Goal: Transaction & Acquisition: Purchase product/service

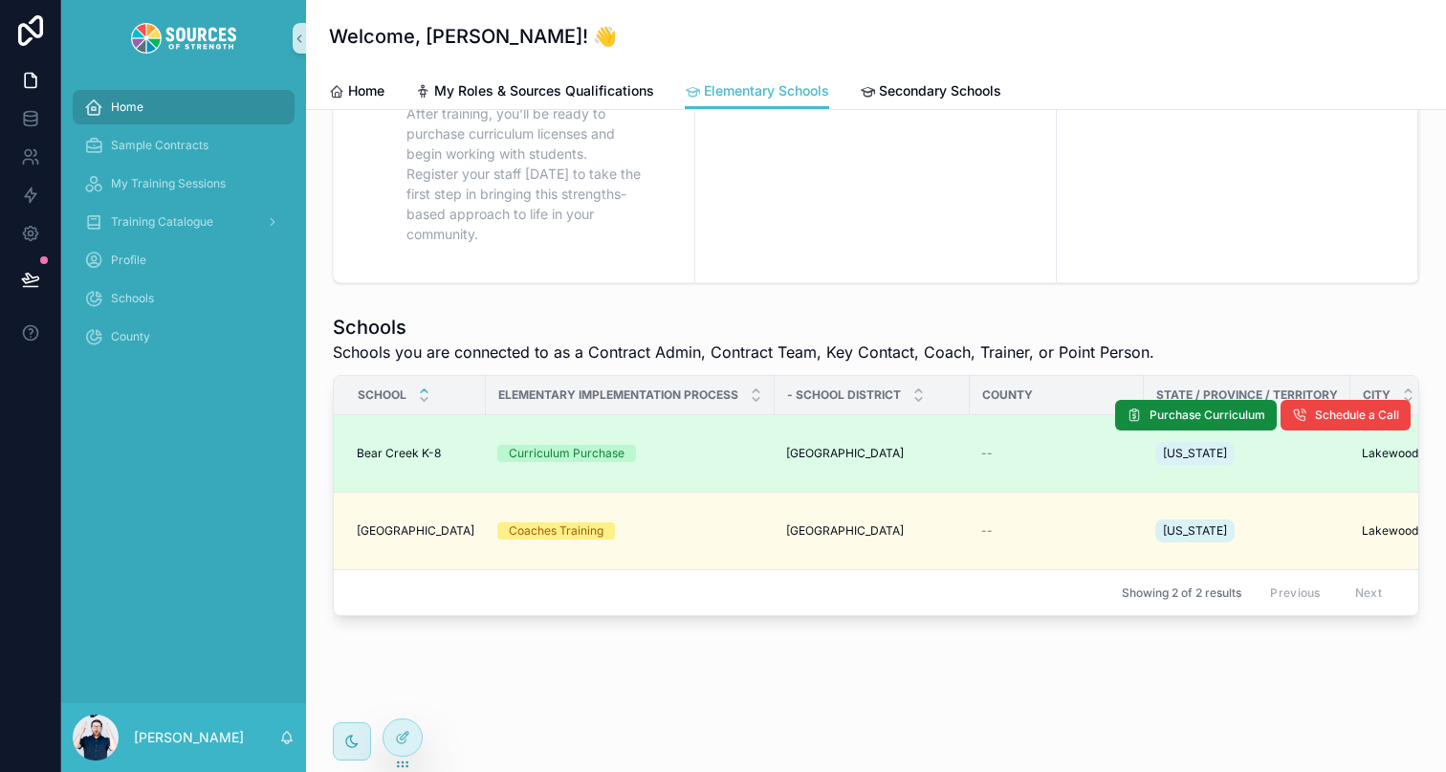
scroll to position [329, 0]
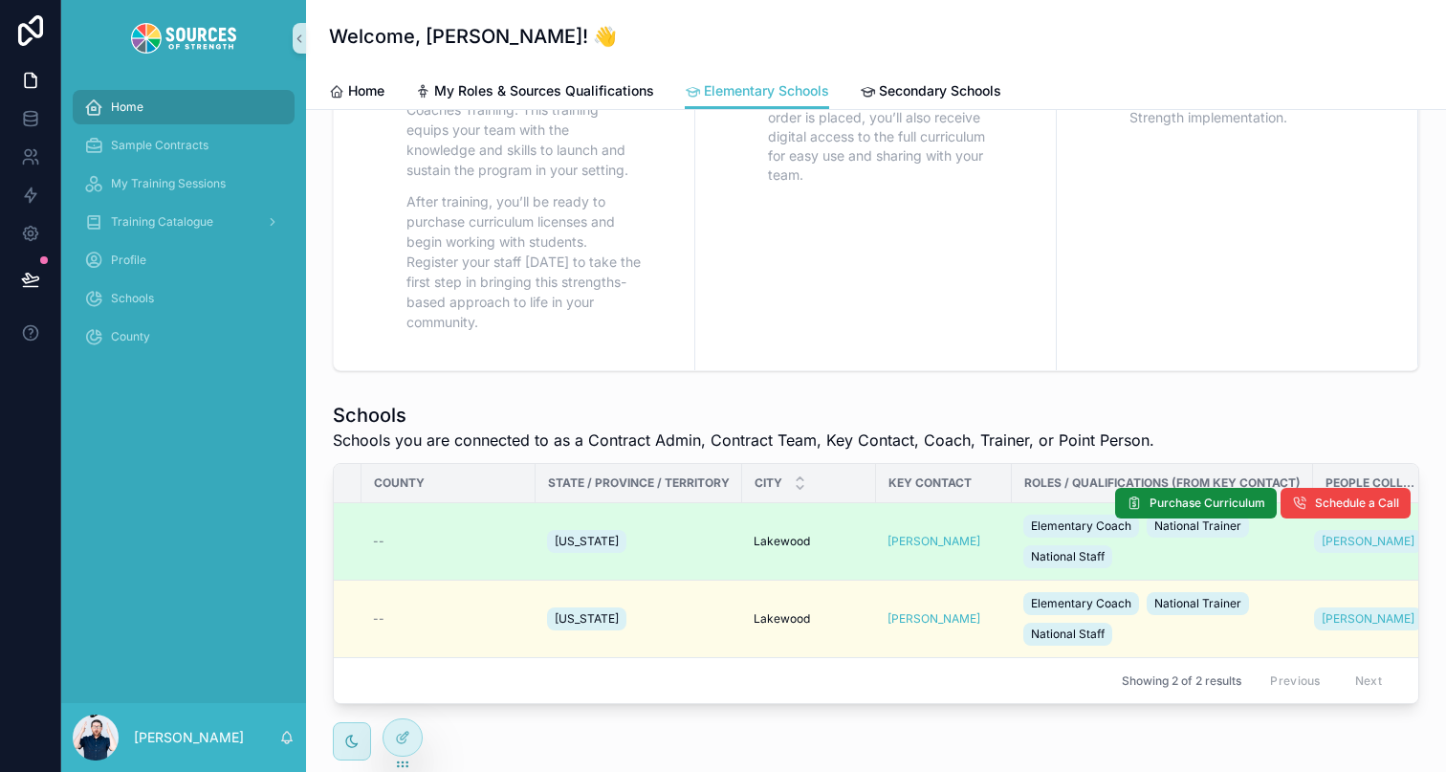
scroll to position [0, 658]
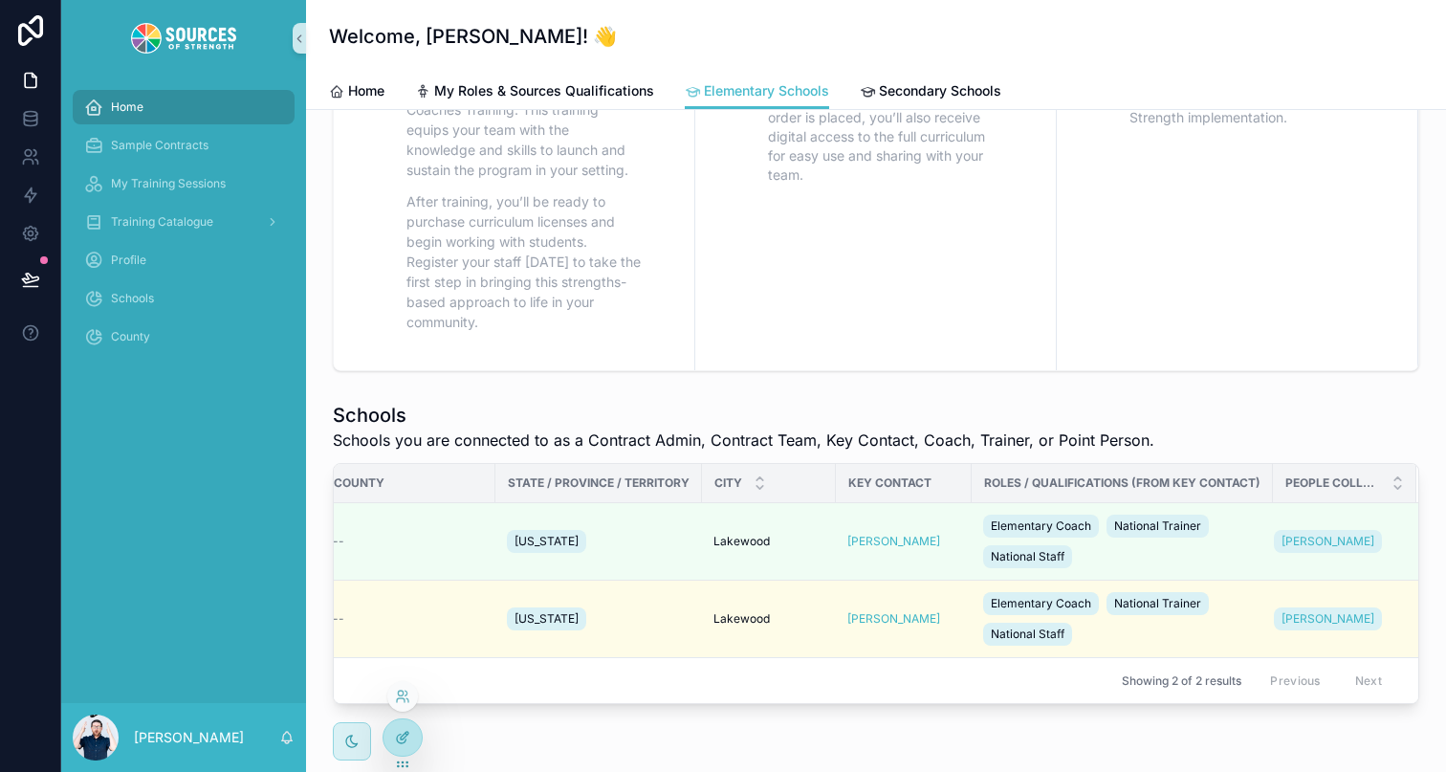
click at [406, 747] on div at bounding box center [403, 737] width 38 height 36
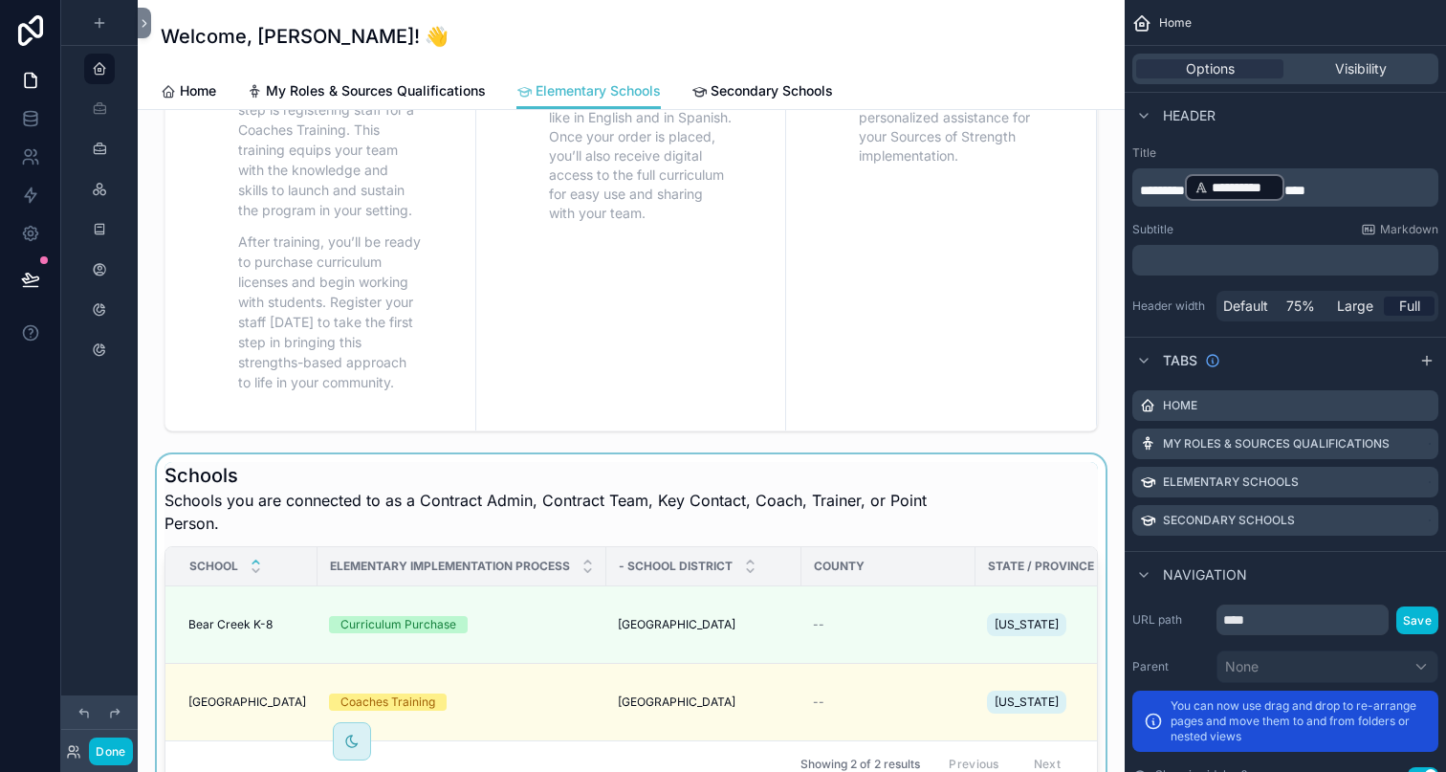
click at [941, 489] on div "scrollable content" at bounding box center [631, 624] width 957 height 341
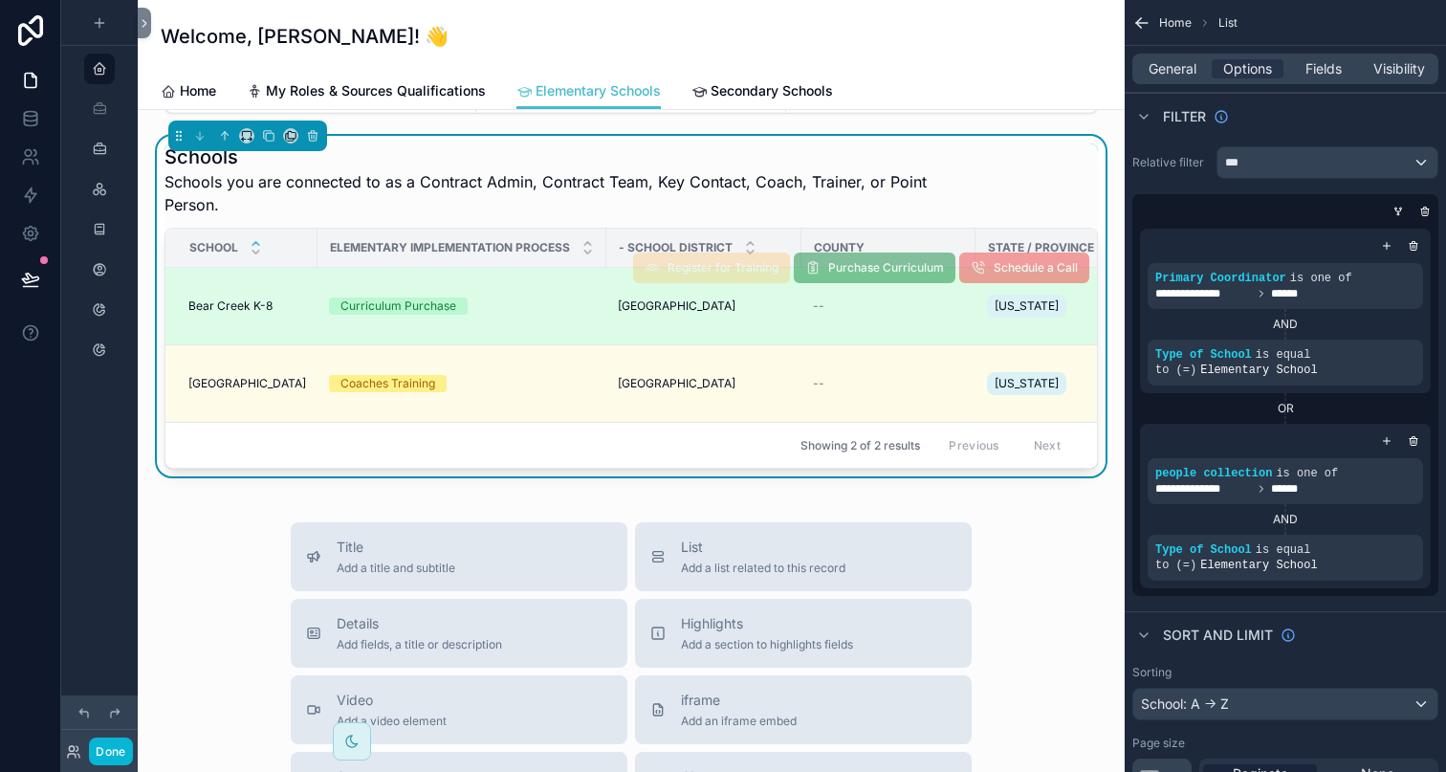
click at [540, 361] on td "Coaches Training" at bounding box center [462, 383] width 289 height 77
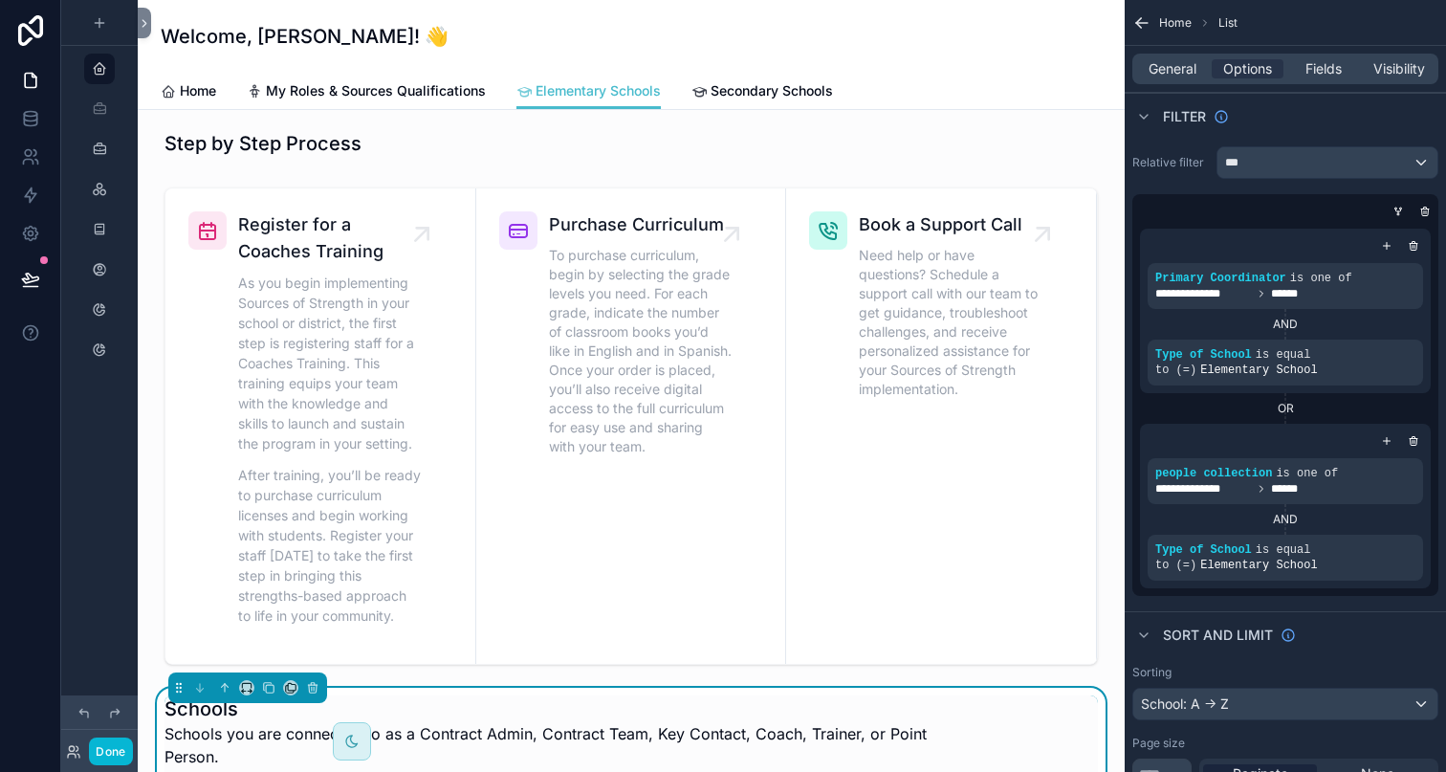
scroll to position [0, 0]
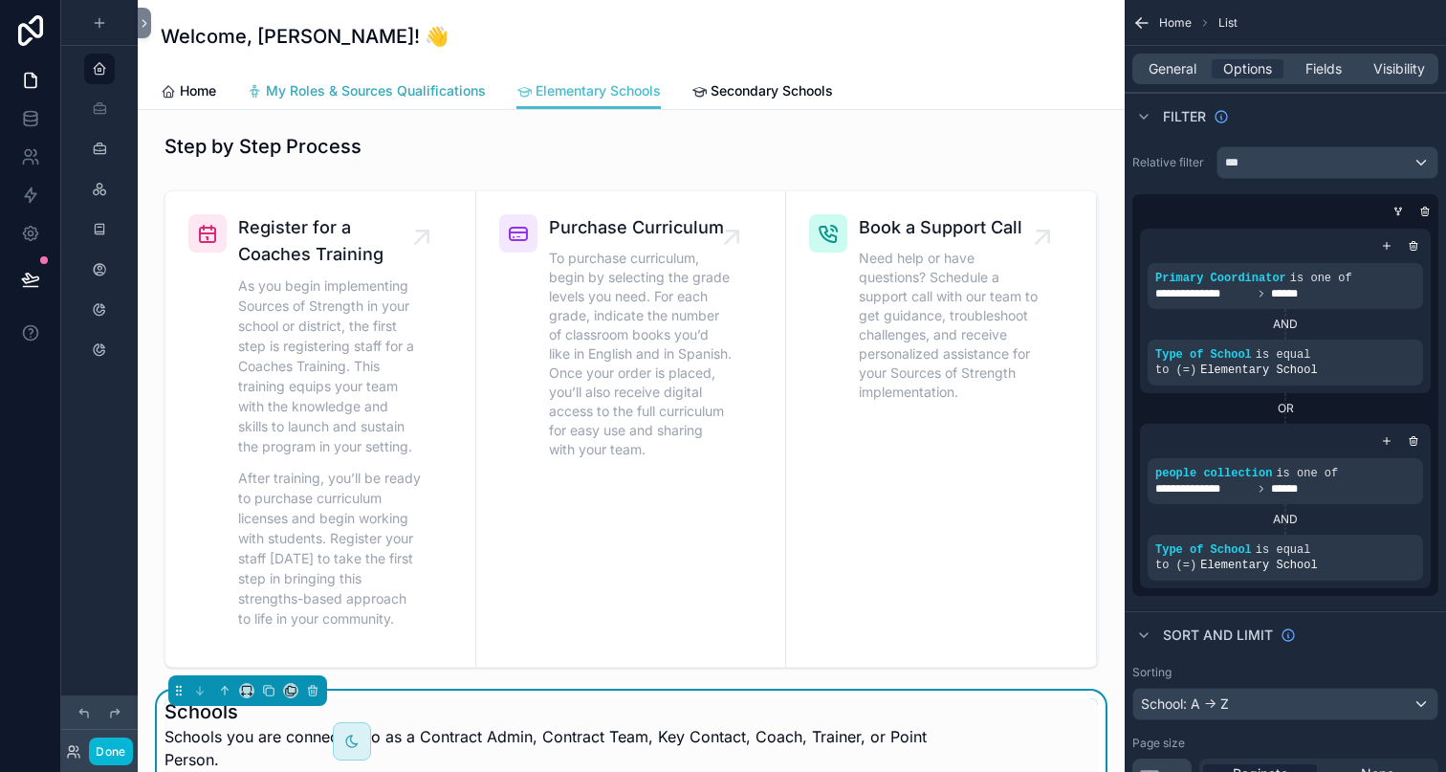
click at [411, 100] on link "My Roles & Sources Qualifications" at bounding box center [366, 93] width 239 height 38
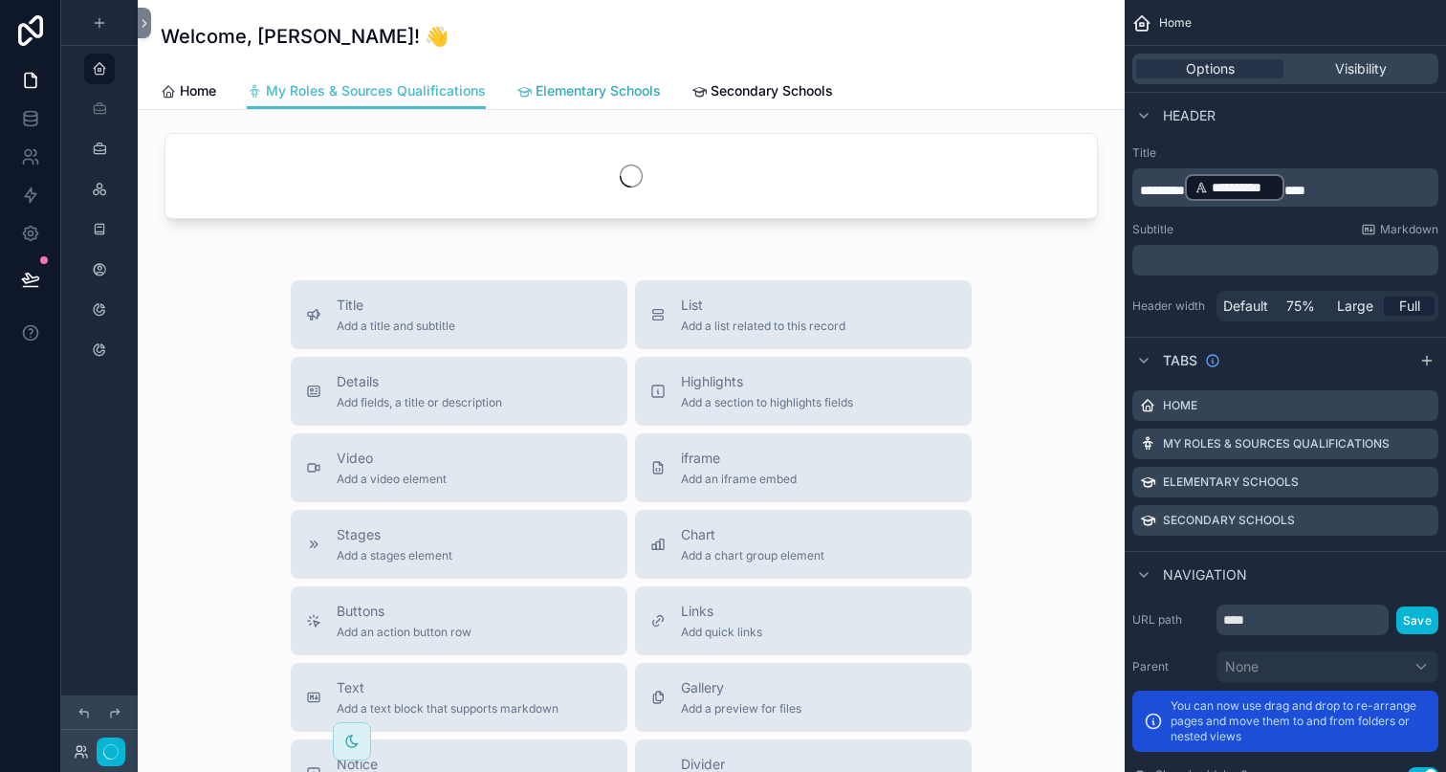
click at [559, 99] on span "Elementary Schools" at bounding box center [598, 90] width 125 height 19
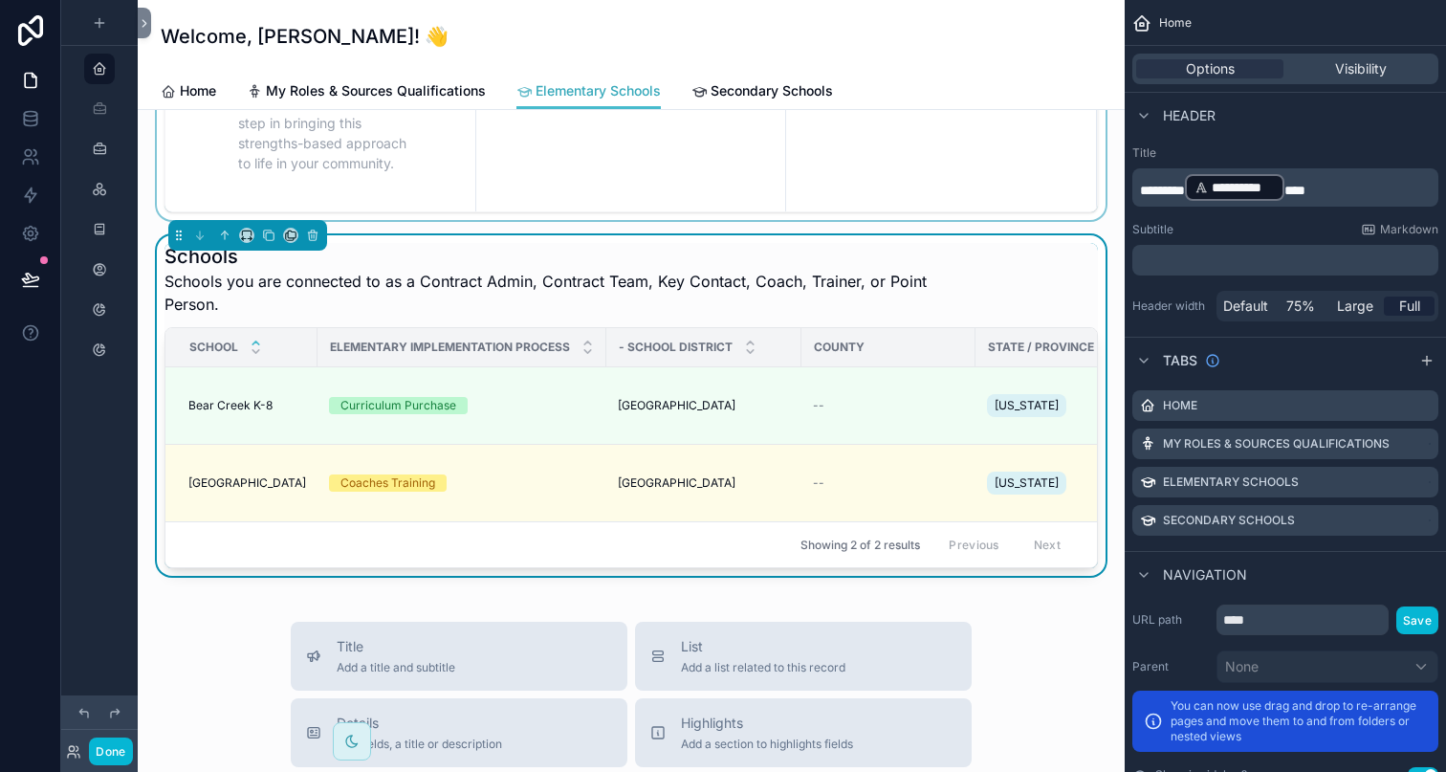
scroll to position [513, 0]
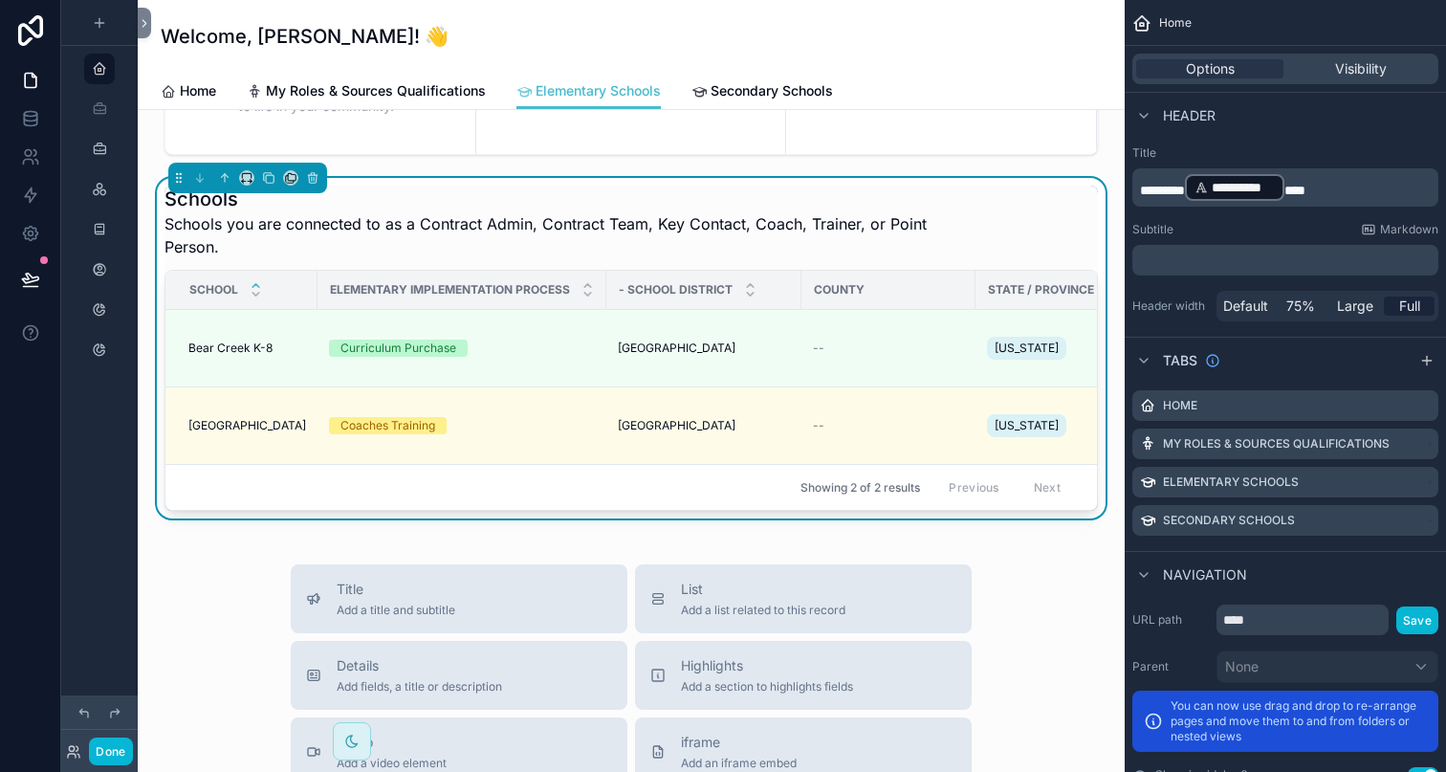
click at [983, 243] on div "Schools Schools you are connected to as a Contract Admin, Contract Team, Key Co…" at bounding box center [632, 222] width 934 height 73
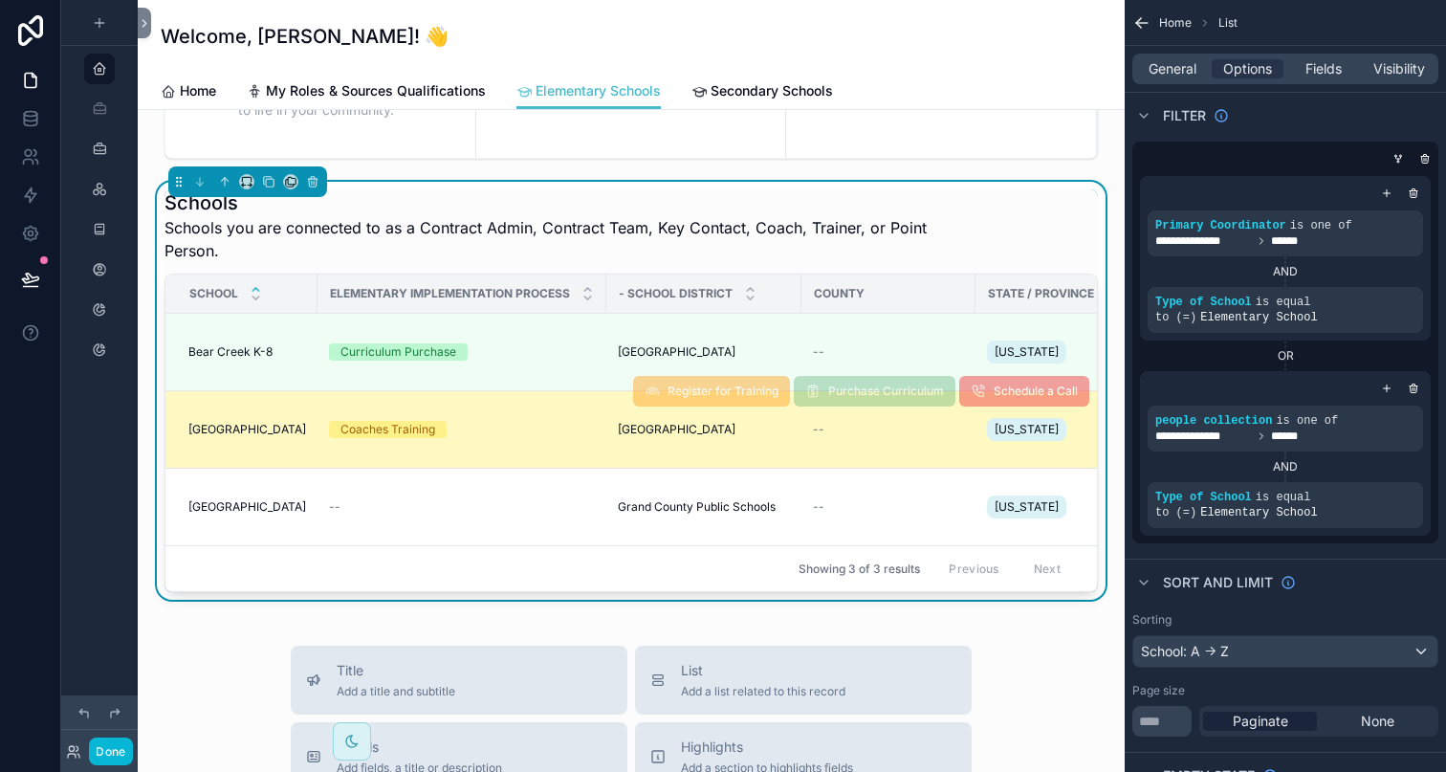
scroll to position [495, 0]
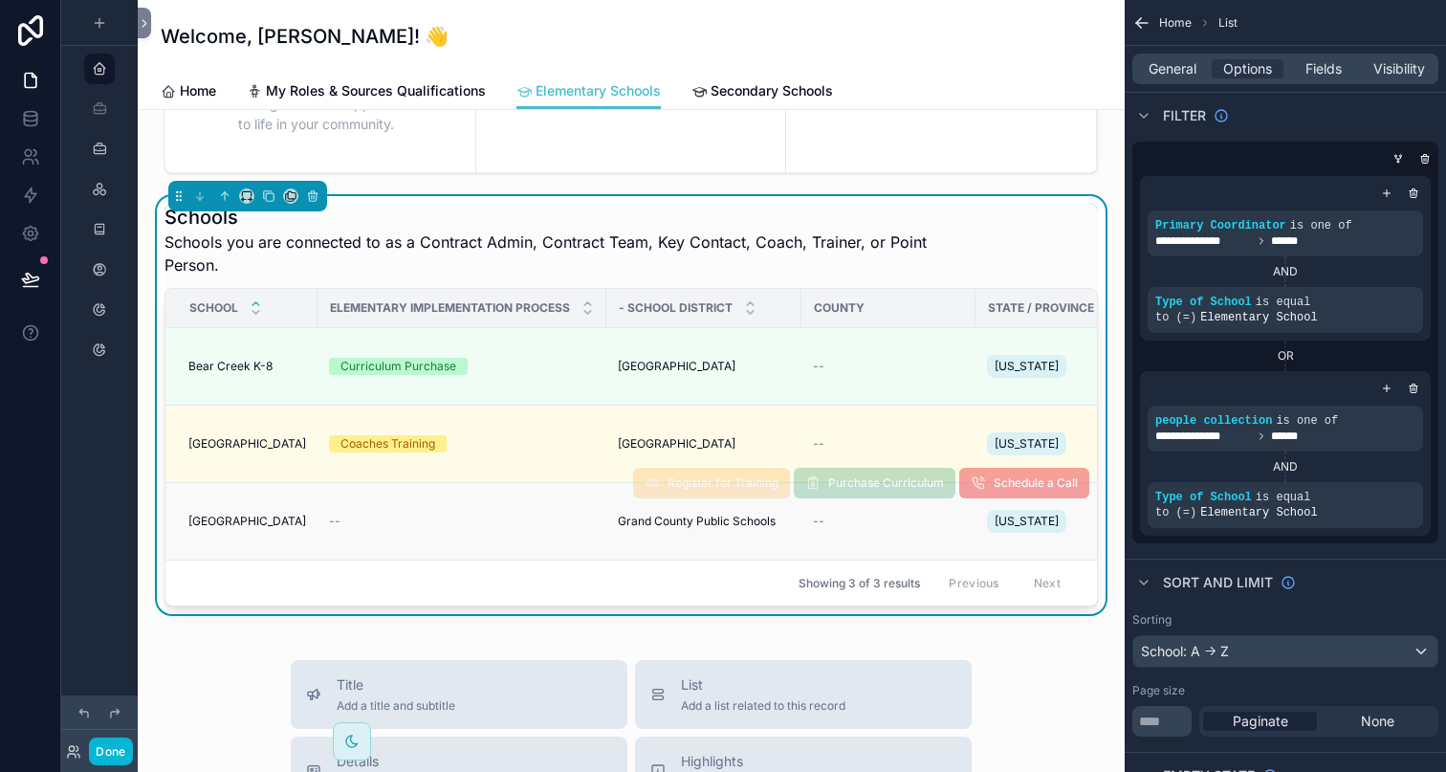
click at [402, 522] on div "--" at bounding box center [462, 521] width 266 height 15
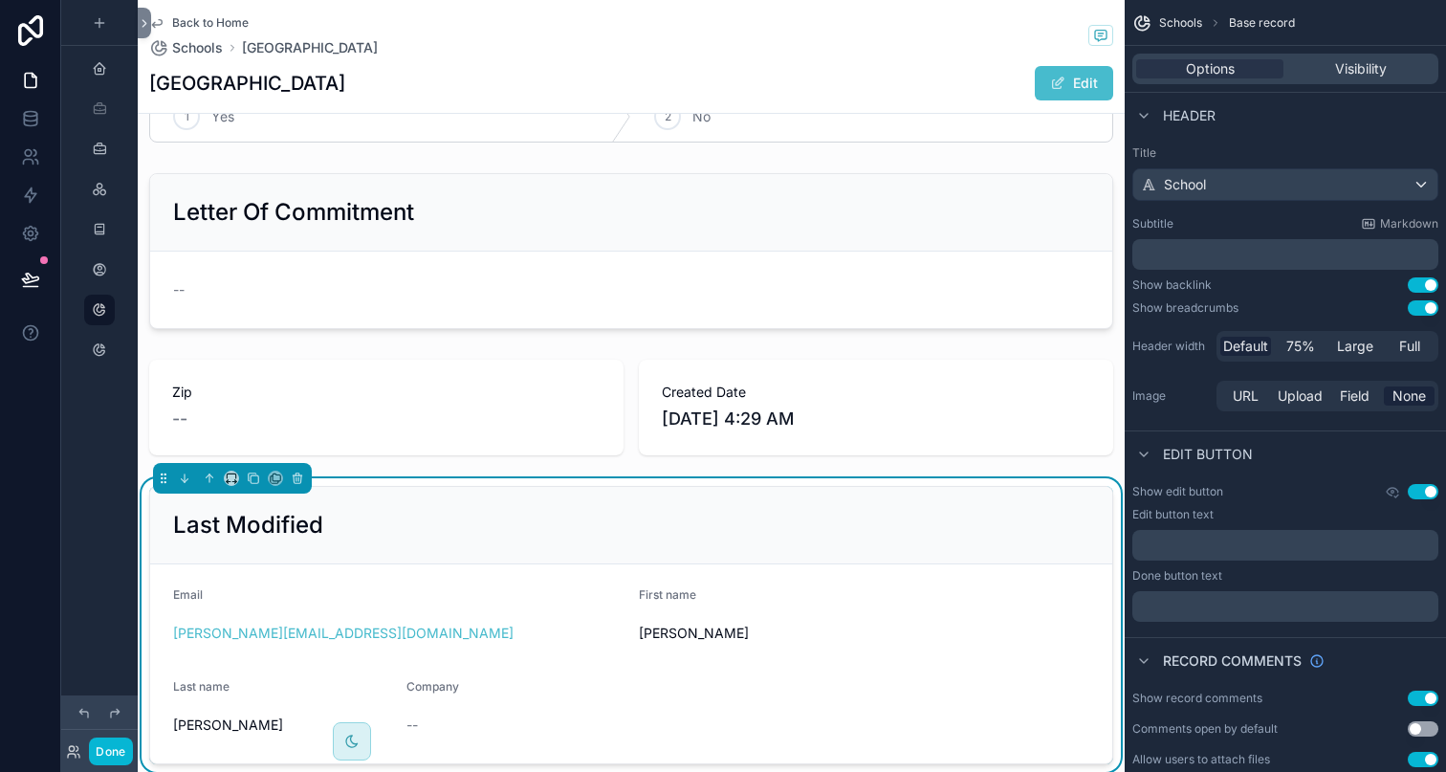
scroll to position [378, 0]
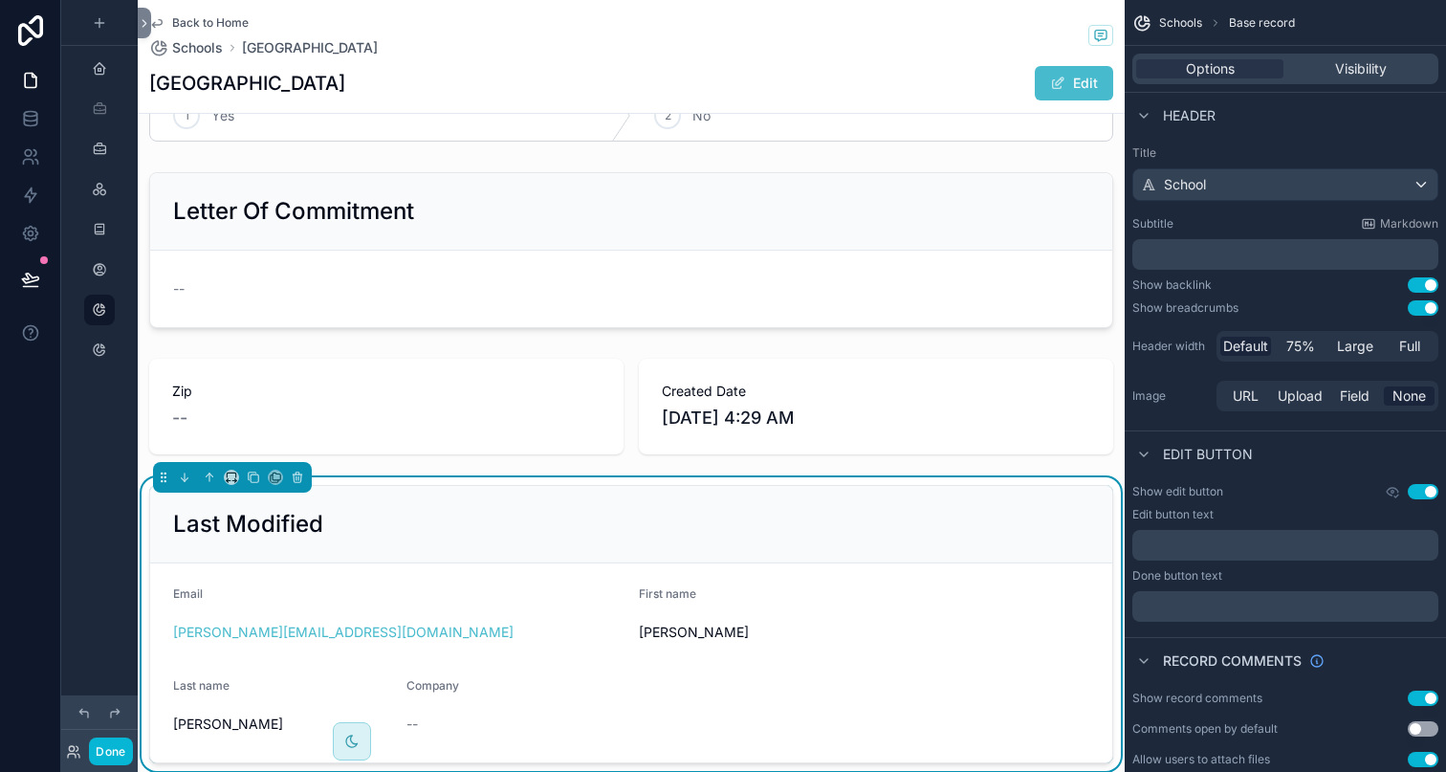
click at [155, 16] on icon "scrollable content" at bounding box center [156, 22] width 15 height 15
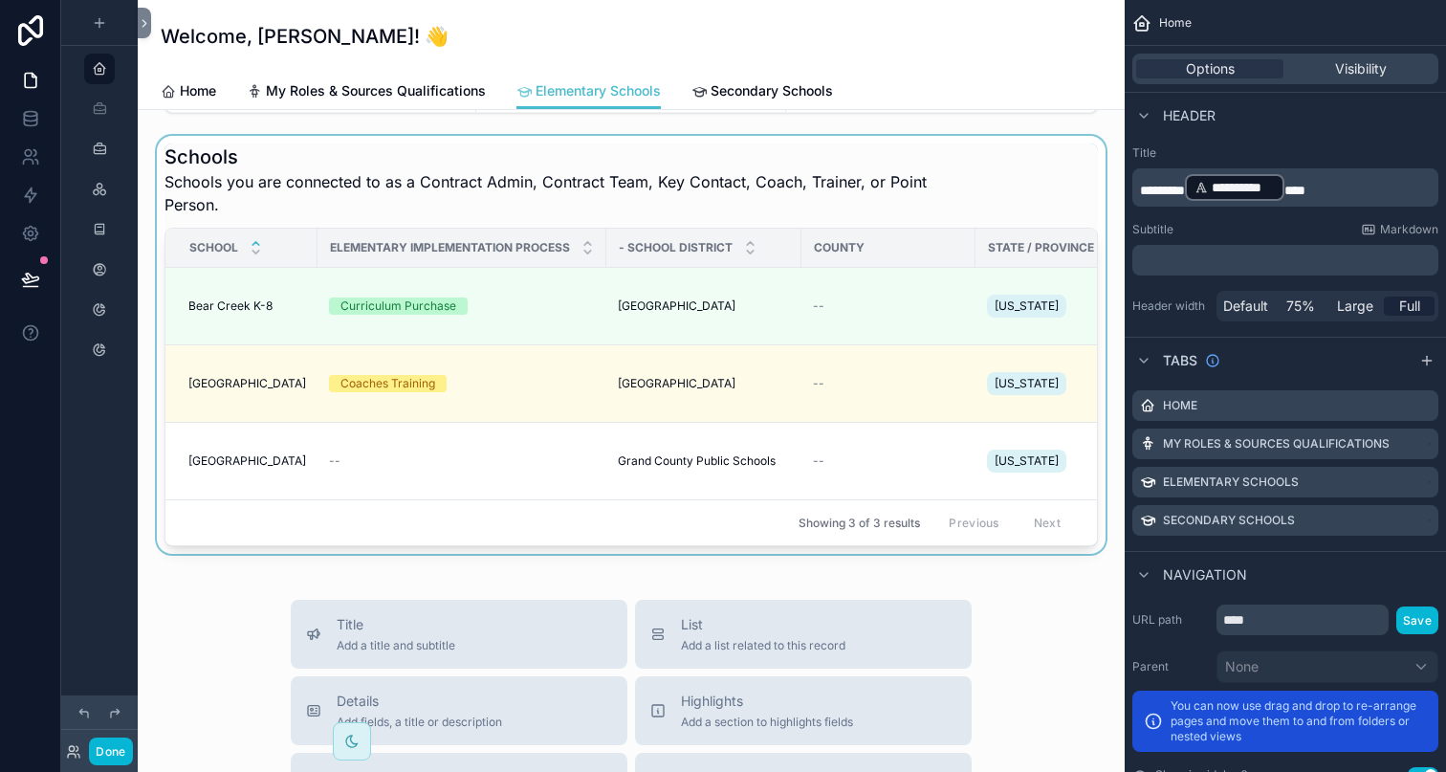
scroll to position [557, 0]
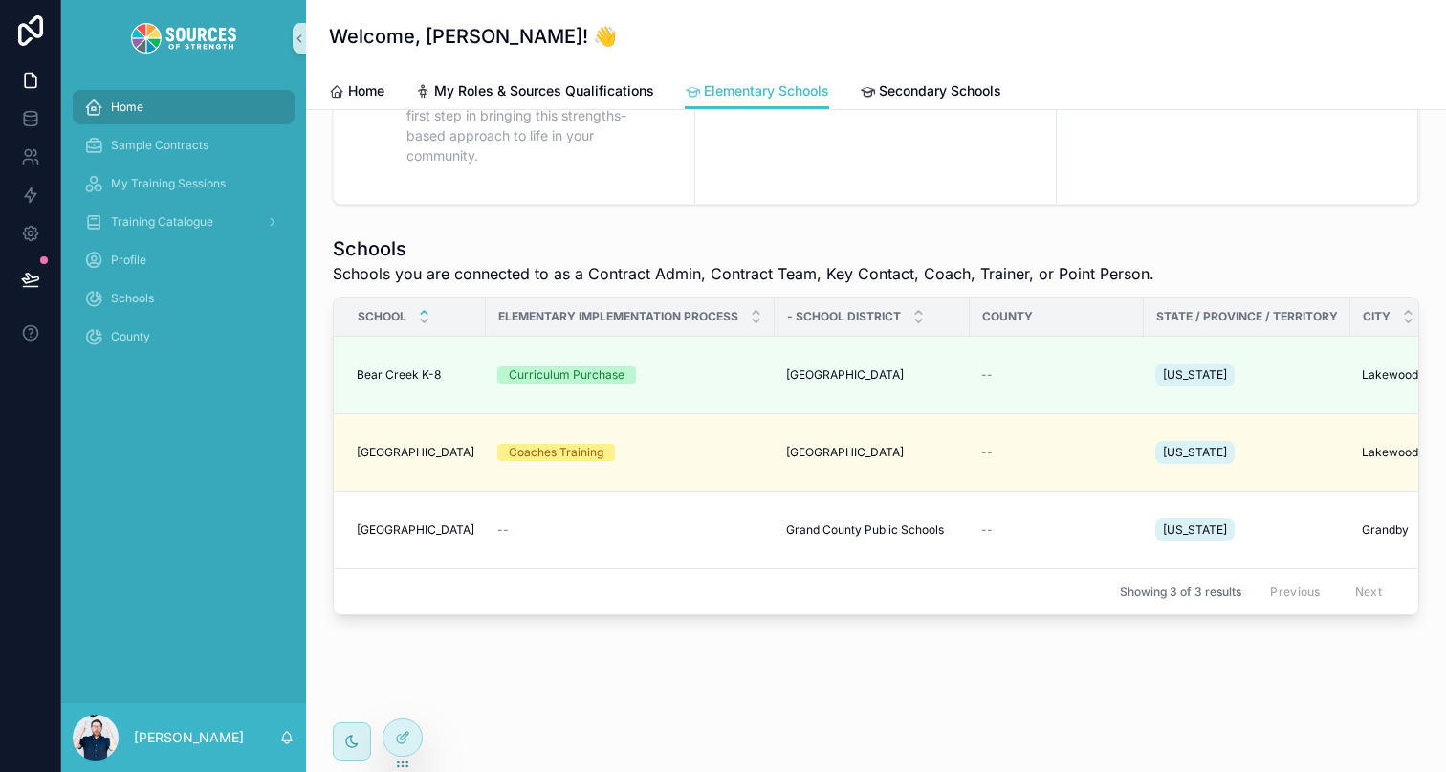
scroll to position [407, 0]
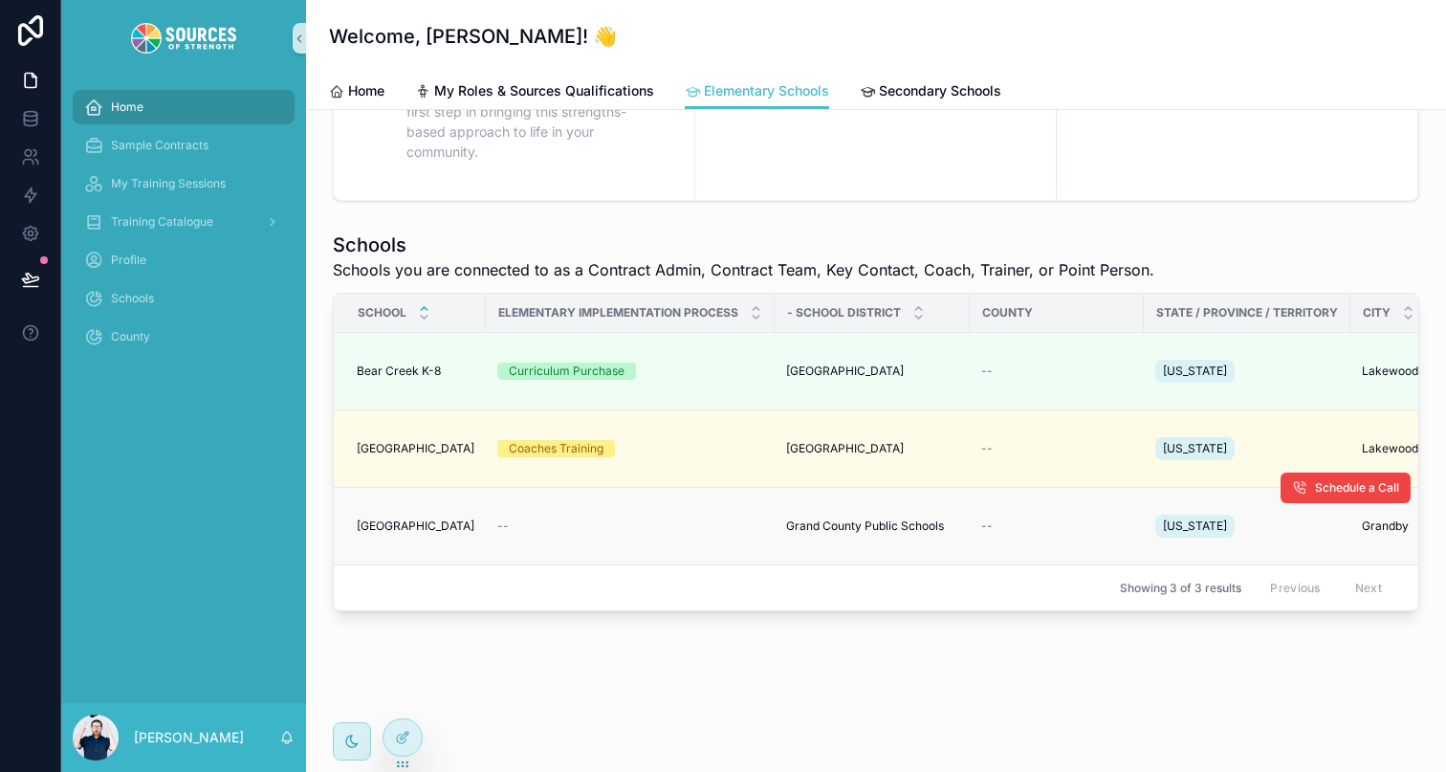
click at [565, 525] on div "--" at bounding box center [630, 525] width 266 height 15
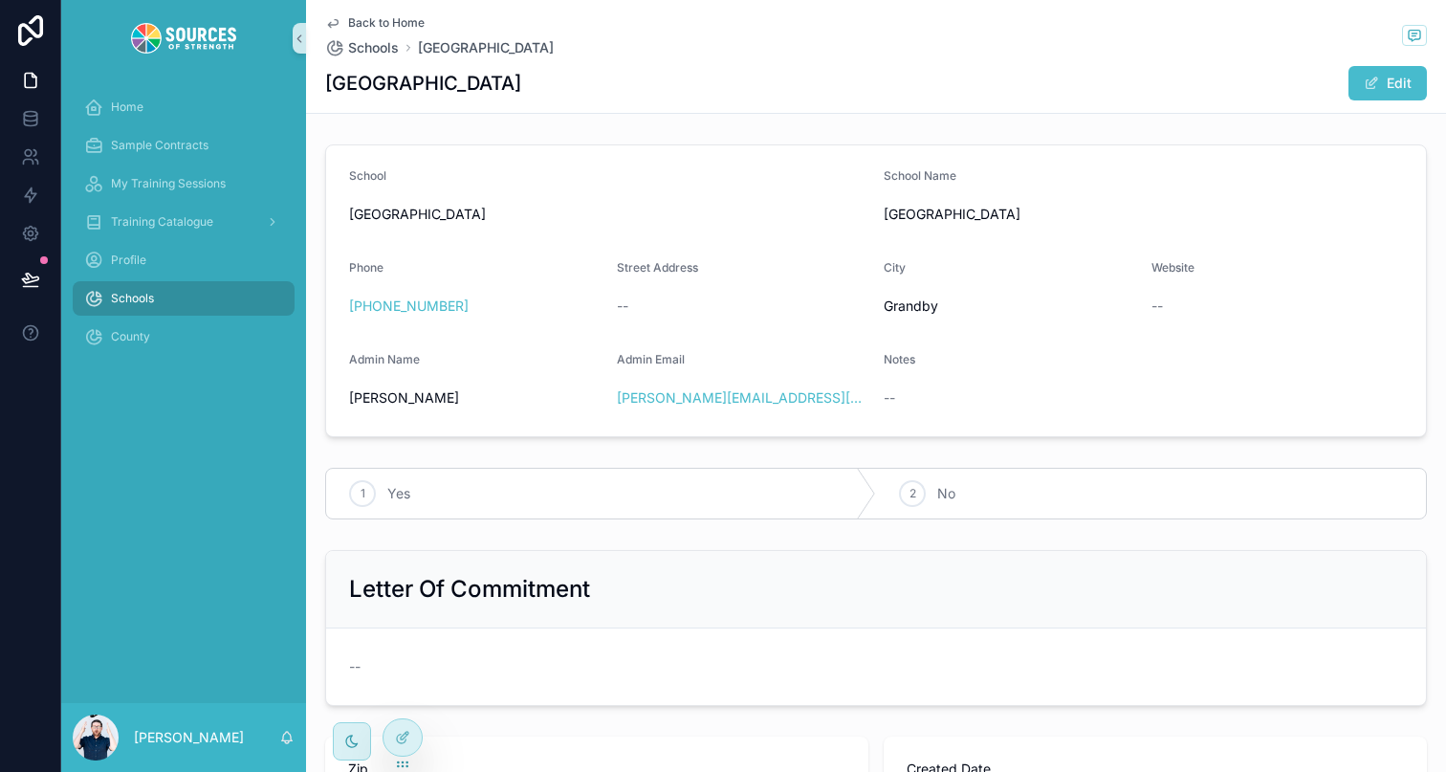
click at [329, 19] on icon "scrollable content" at bounding box center [332, 22] width 15 height 15
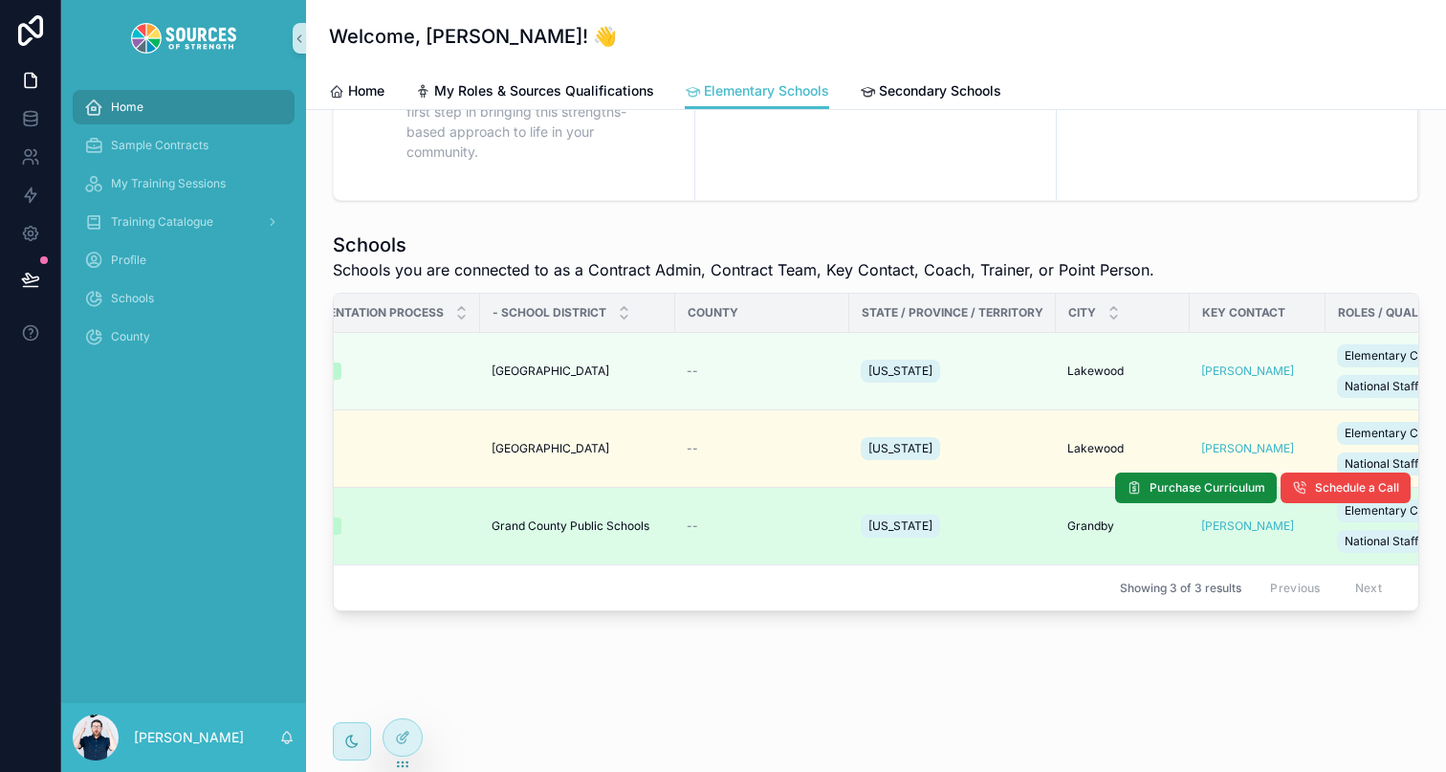
scroll to position [0, 278]
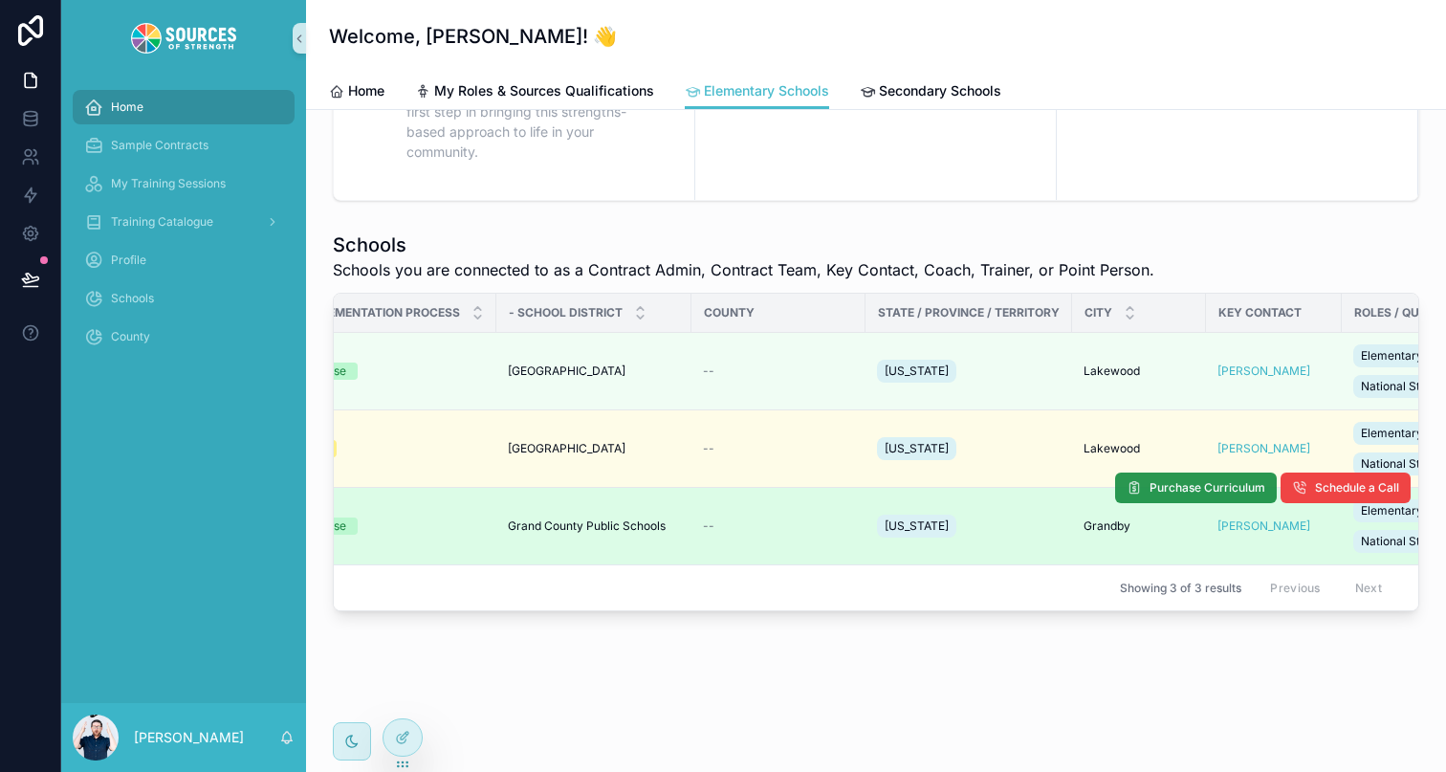
click at [1175, 479] on button "Purchase Curriculum" at bounding box center [1196, 488] width 162 height 31
click at [1225, 484] on span "Purchase Curriculum" at bounding box center [1208, 487] width 116 height 15
click at [1173, 492] on span "Purchase Curriculum" at bounding box center [1208, 487] width 116 height 15
click at [1158, 490] on span "Purchase Curriculum" at bounding box center [1208, 487] width 116 height 15
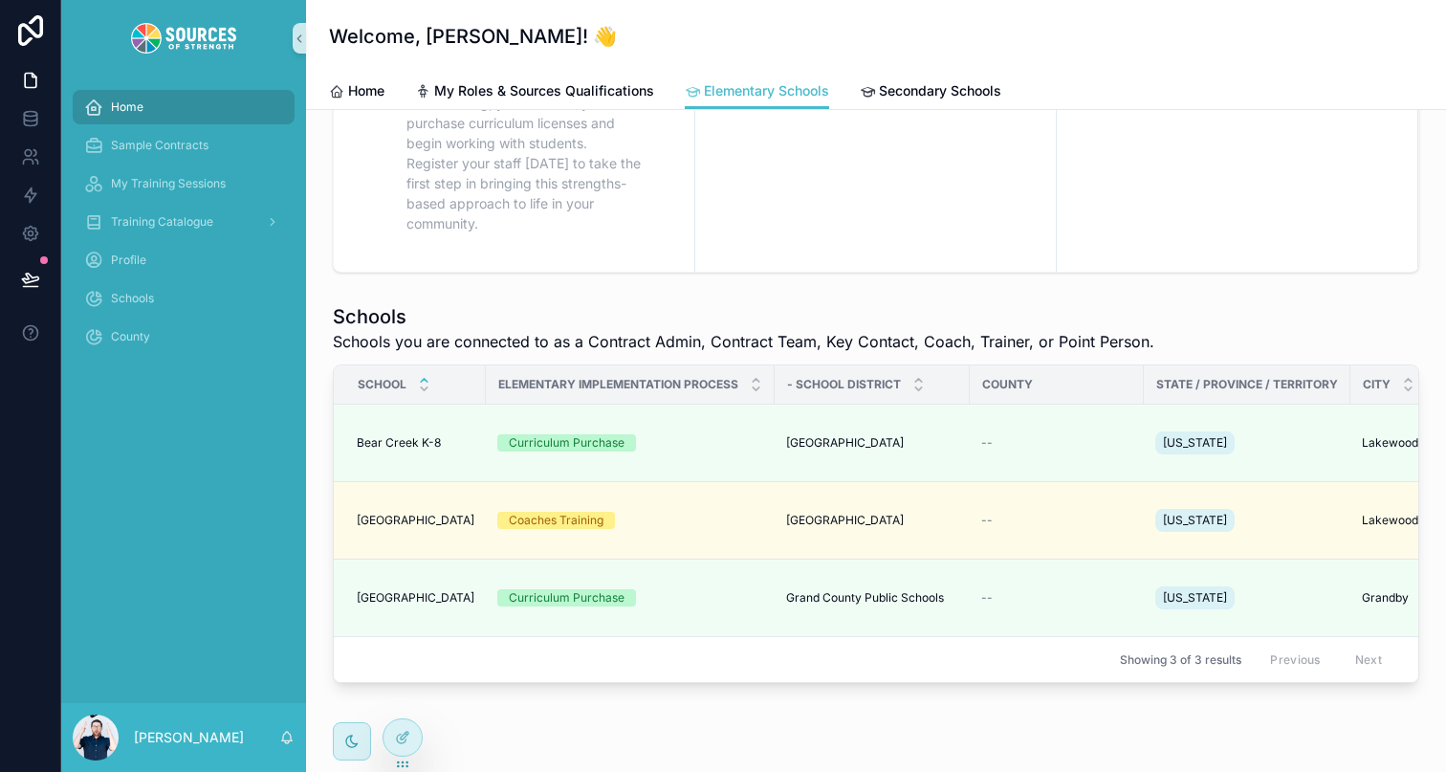
scroll to position [407, 0]
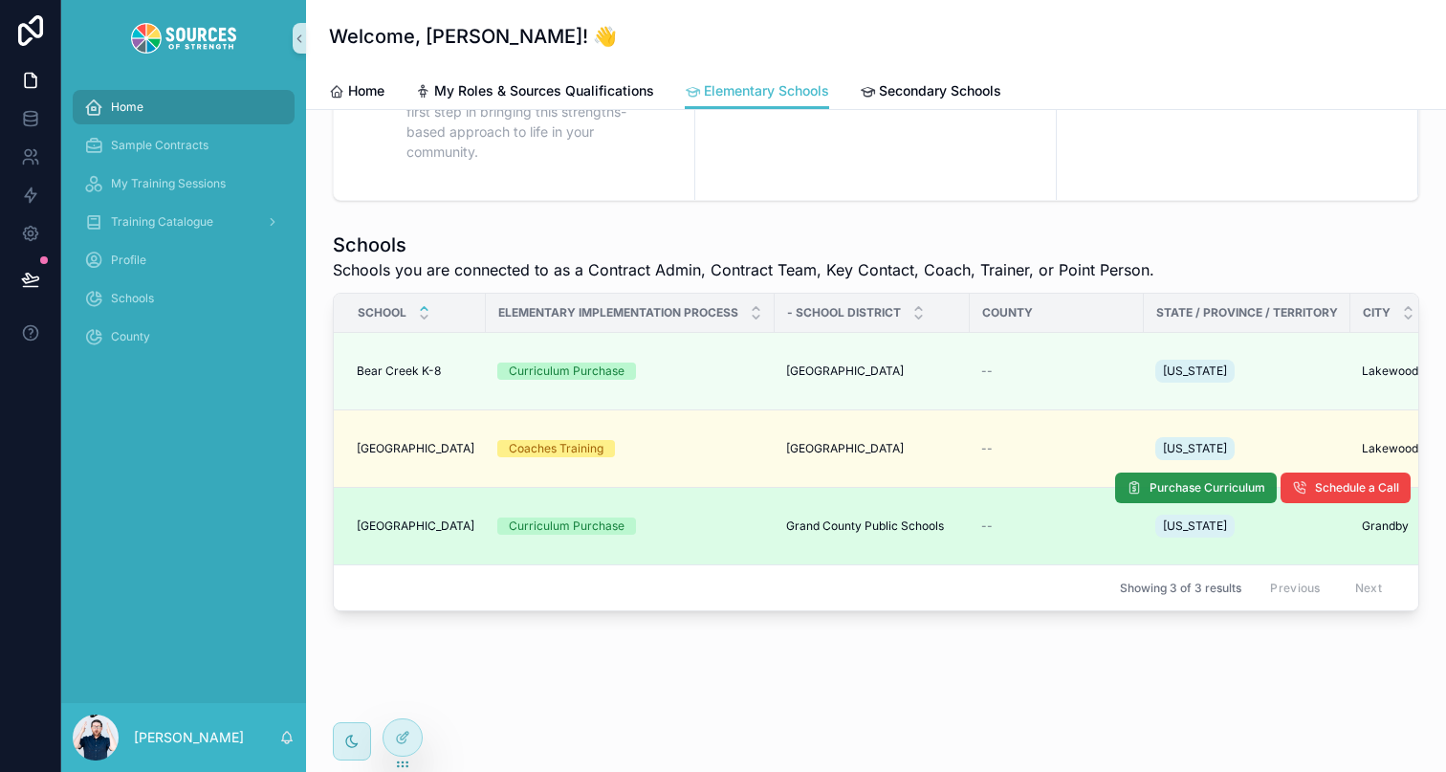
click at [1209, 489] on span "Purchase Curriculum" at bounding box center [1208, 487] width 116 height 15
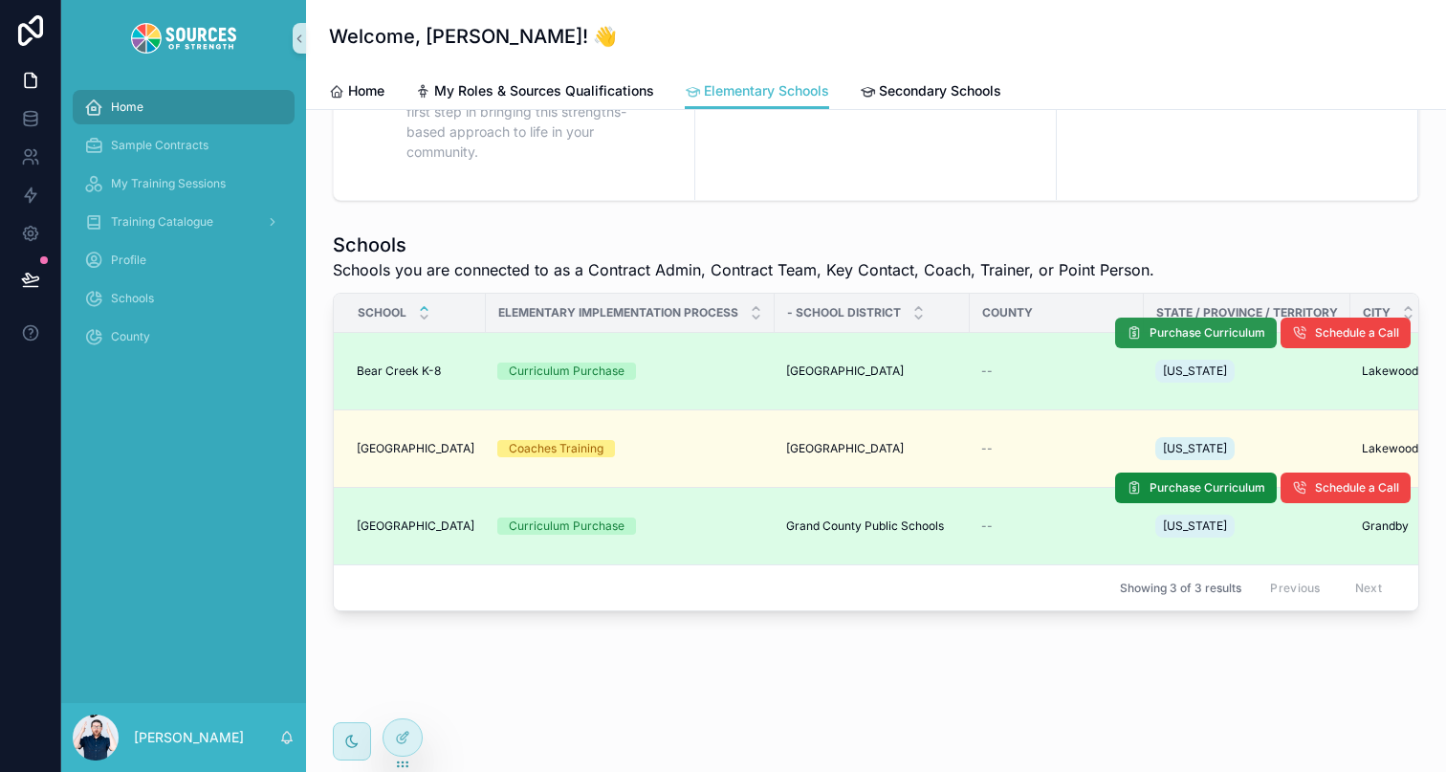
click at [1152, 331] on span "Purchase Curriculum" at bounding box center [1208, 332] width 116 height 15
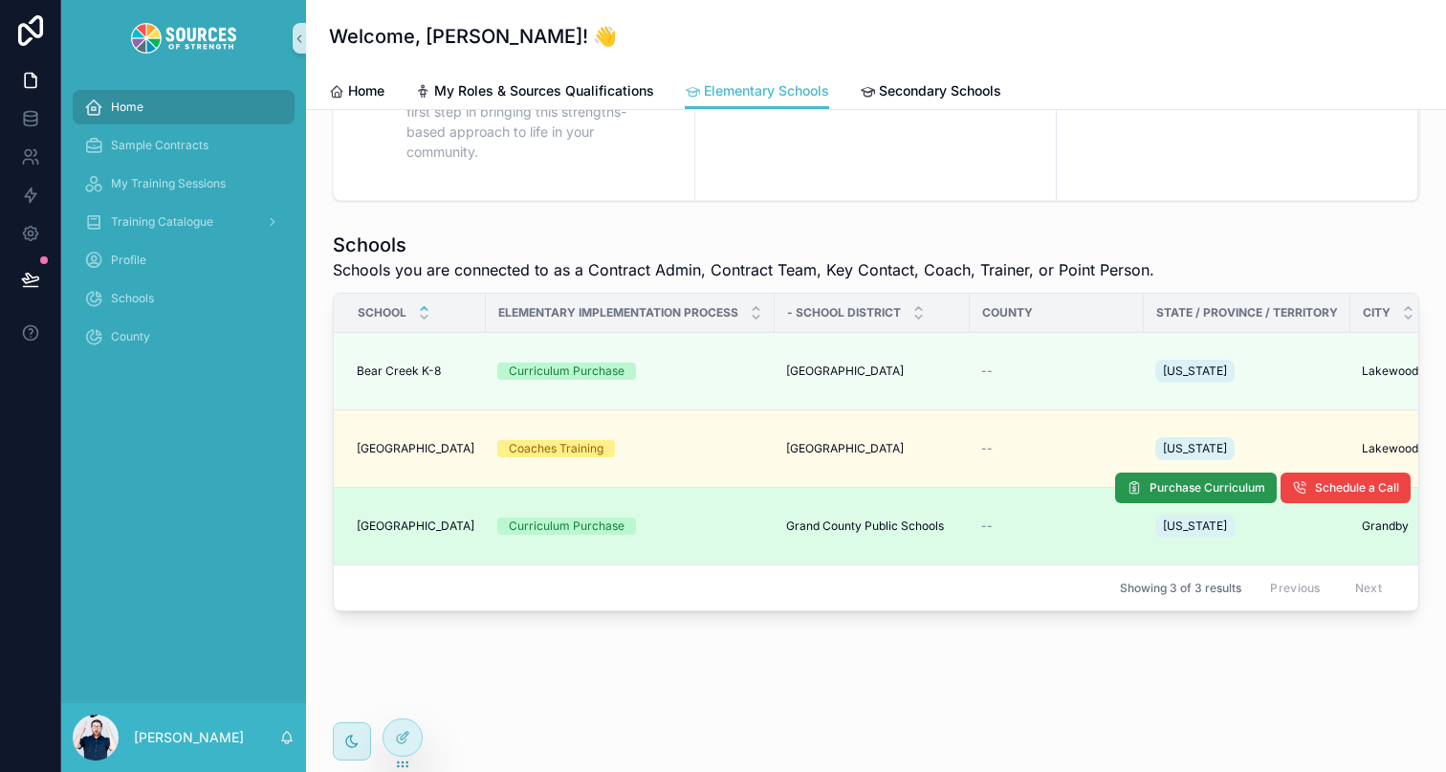
click at [1220, 492] on span "Purchase Curriculum" at bounding box center [1208, 487] width 116 height 15
click at [1170, 477] on button "Purchase Curriculum" at bounding box center [1196, 488] width 162 height 31
